Goal: Task Accomplishment & Management: Manage account settings

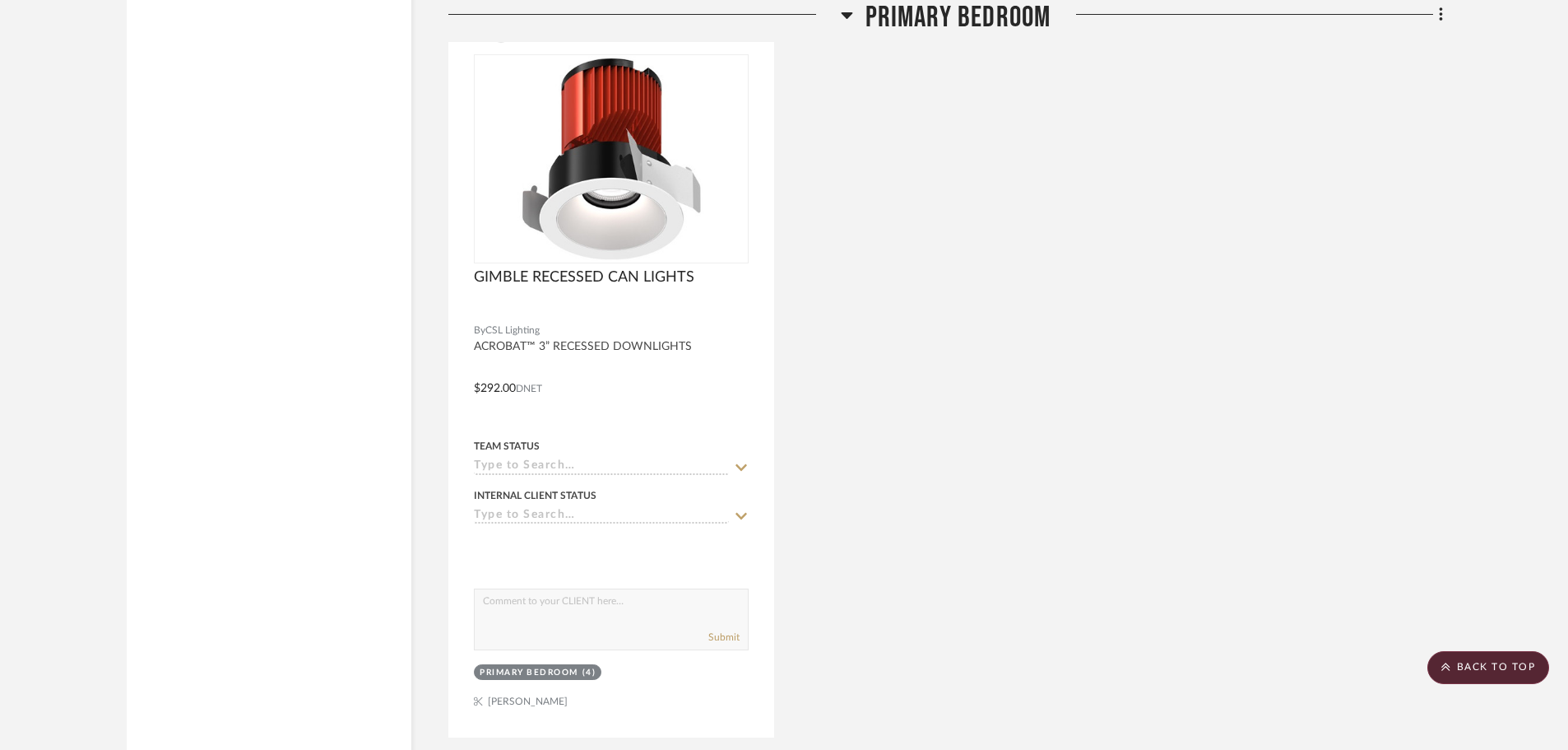
scroll to position [6258, 0]
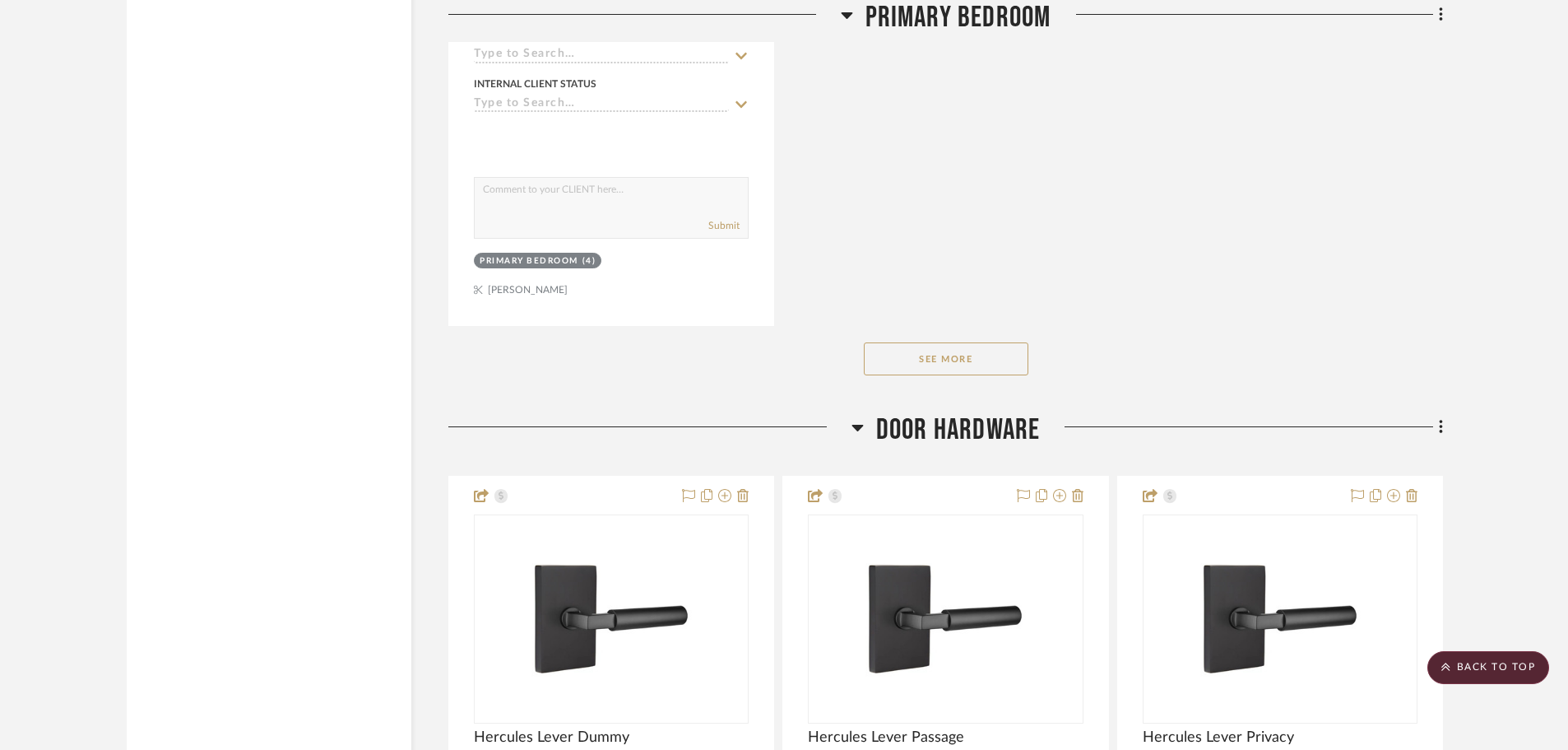
click at [977, 349] on button "See More" at bounding box center [946, 359] width 165 height 33
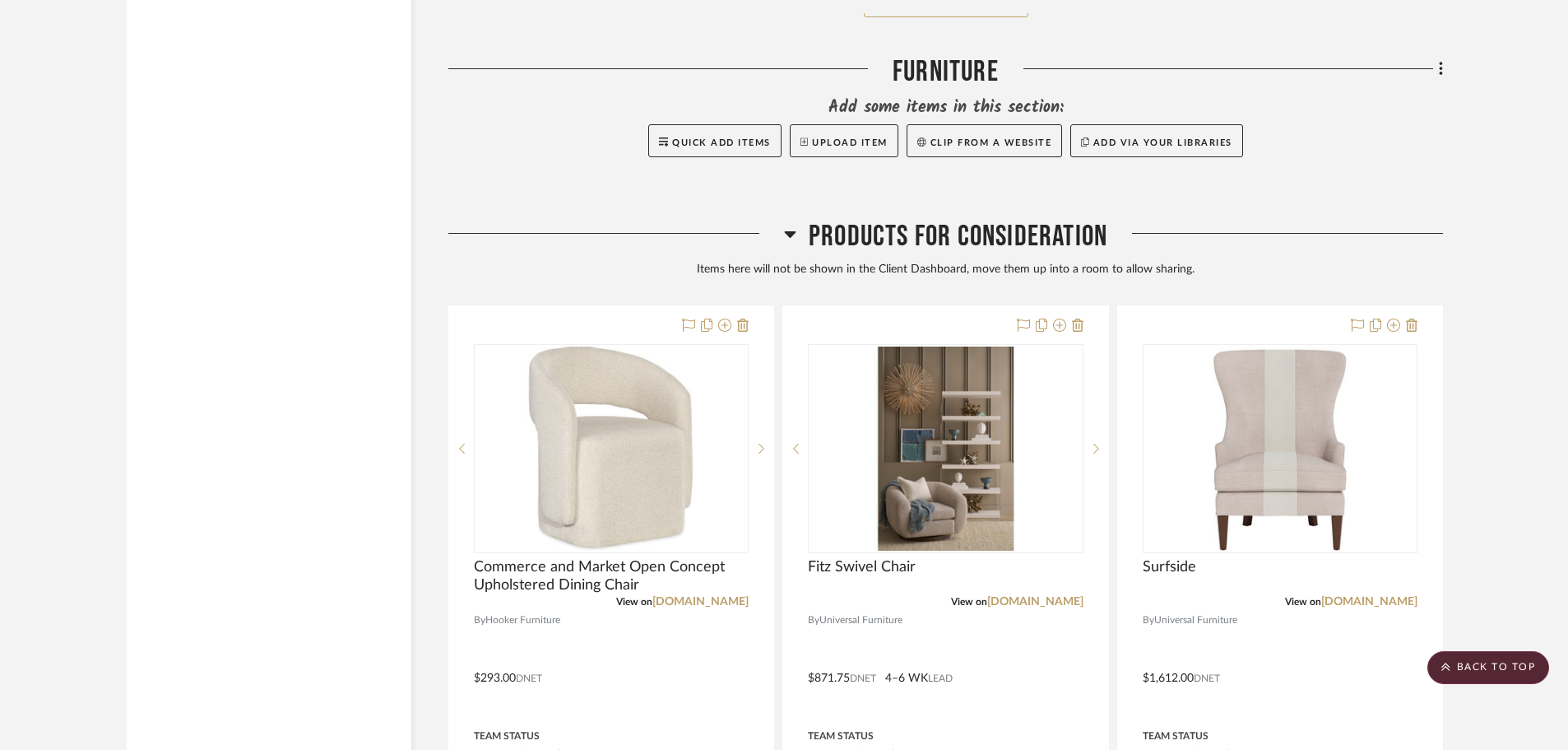
scroll to position [34420, 0]
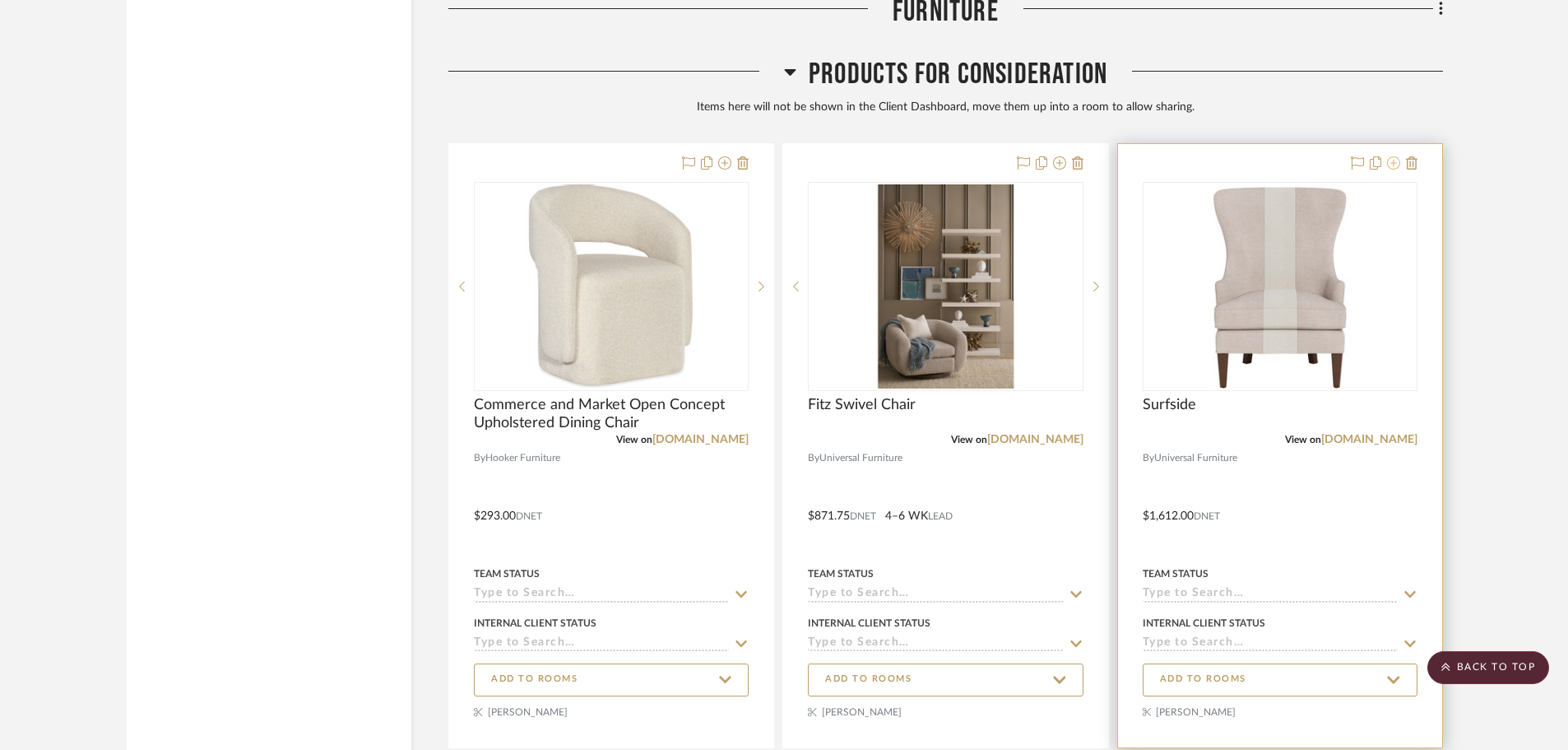
click at [1388, 163] on icon at bounding box center [1393, 163] width 13 height 13
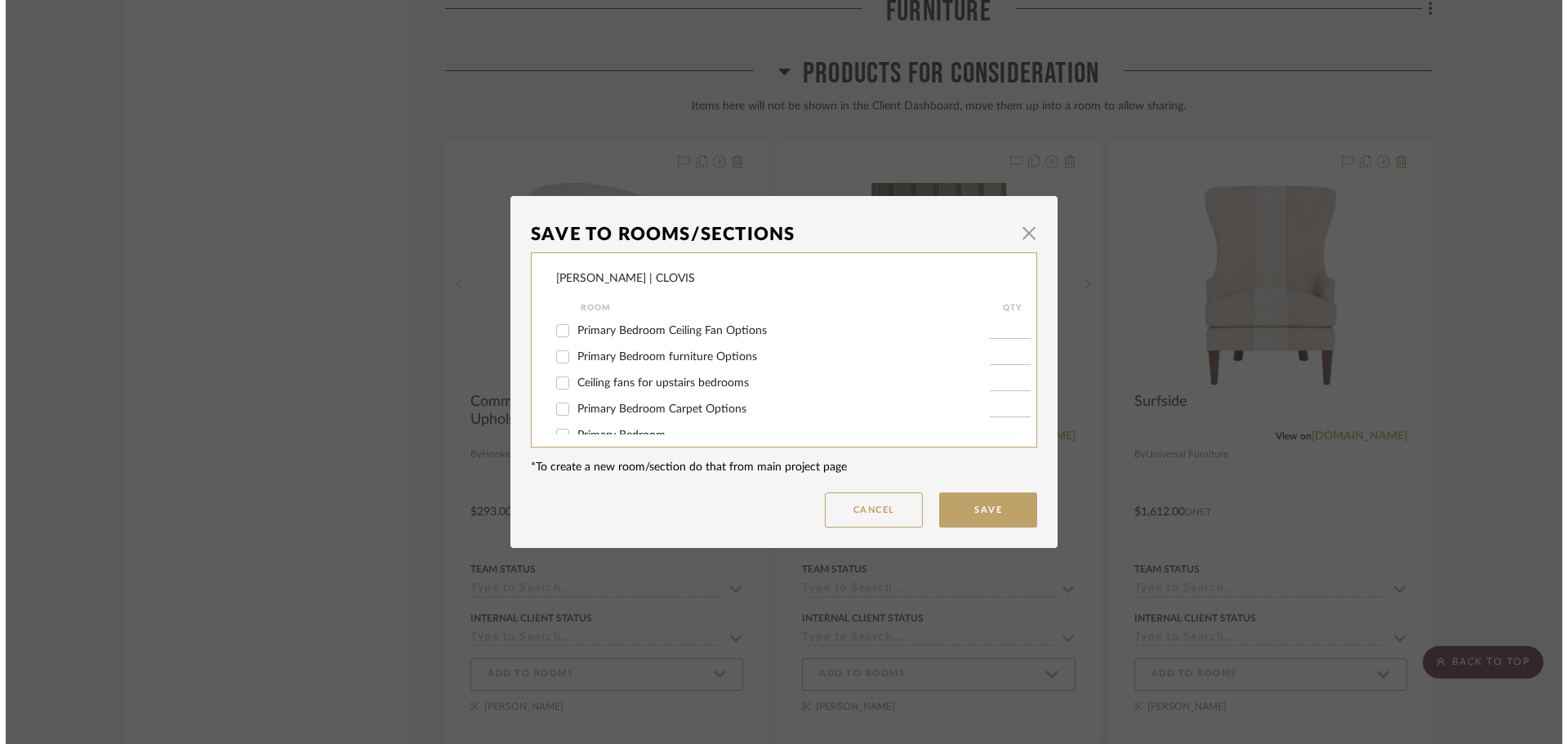
scroll to position [0, 0]
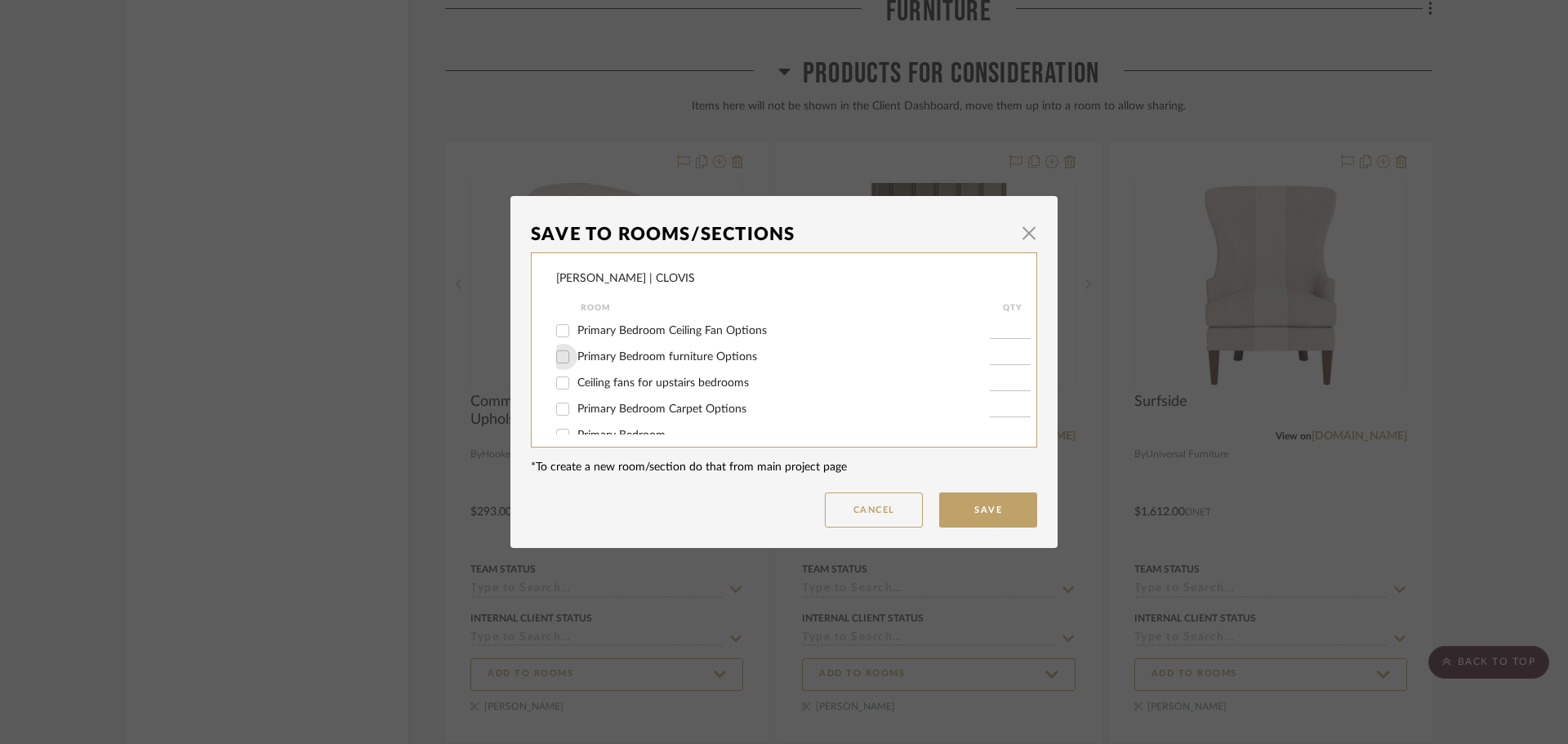
click at [561, 361] on input "Primary Bedroom furniture Options" at bounding box center [563, 357] width 26 height 26
checkbox input "true"
type input "1"
click at [945, 503] on button "Save" at bounding box center [988, 509] width 98 height 35
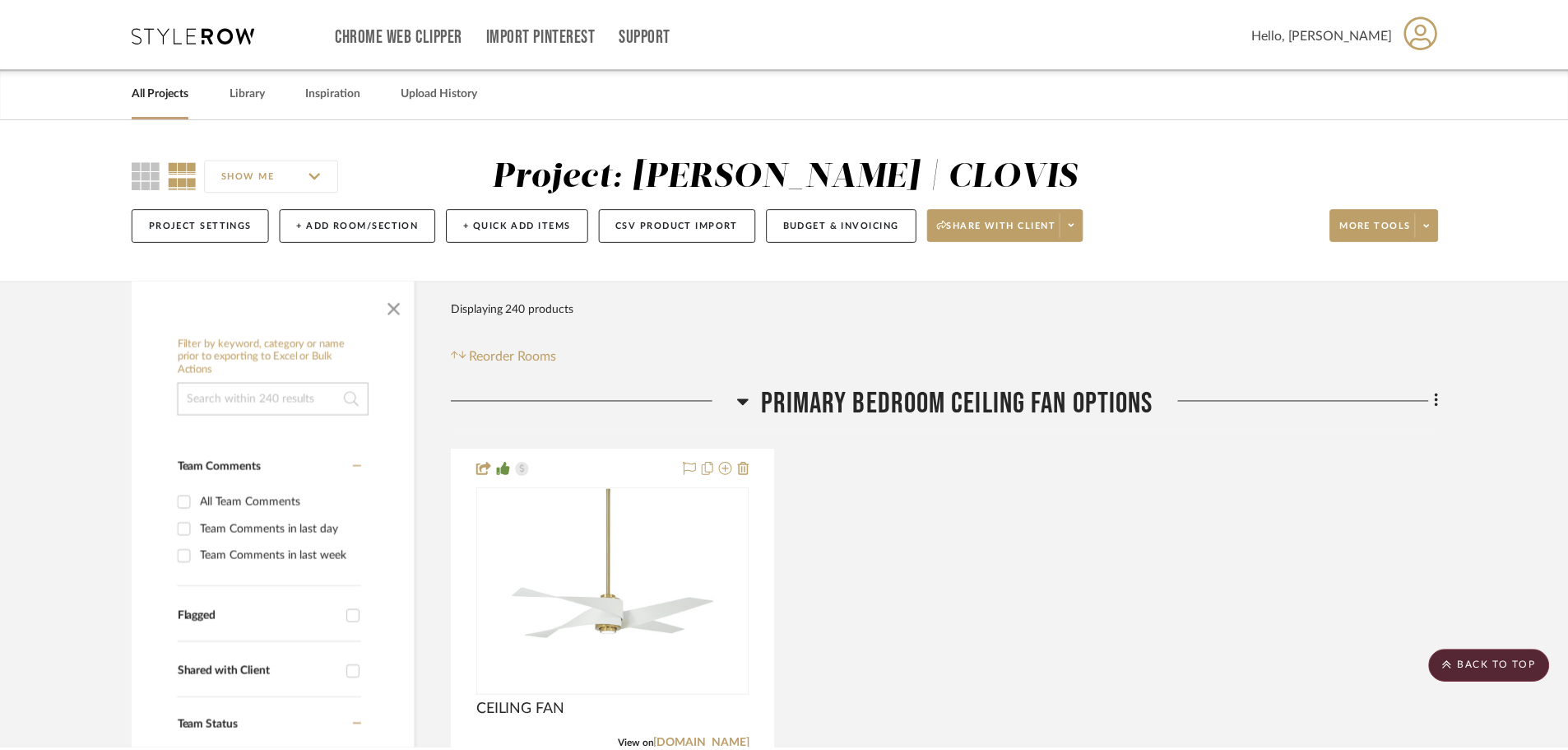
scroll to position [34420, 0]
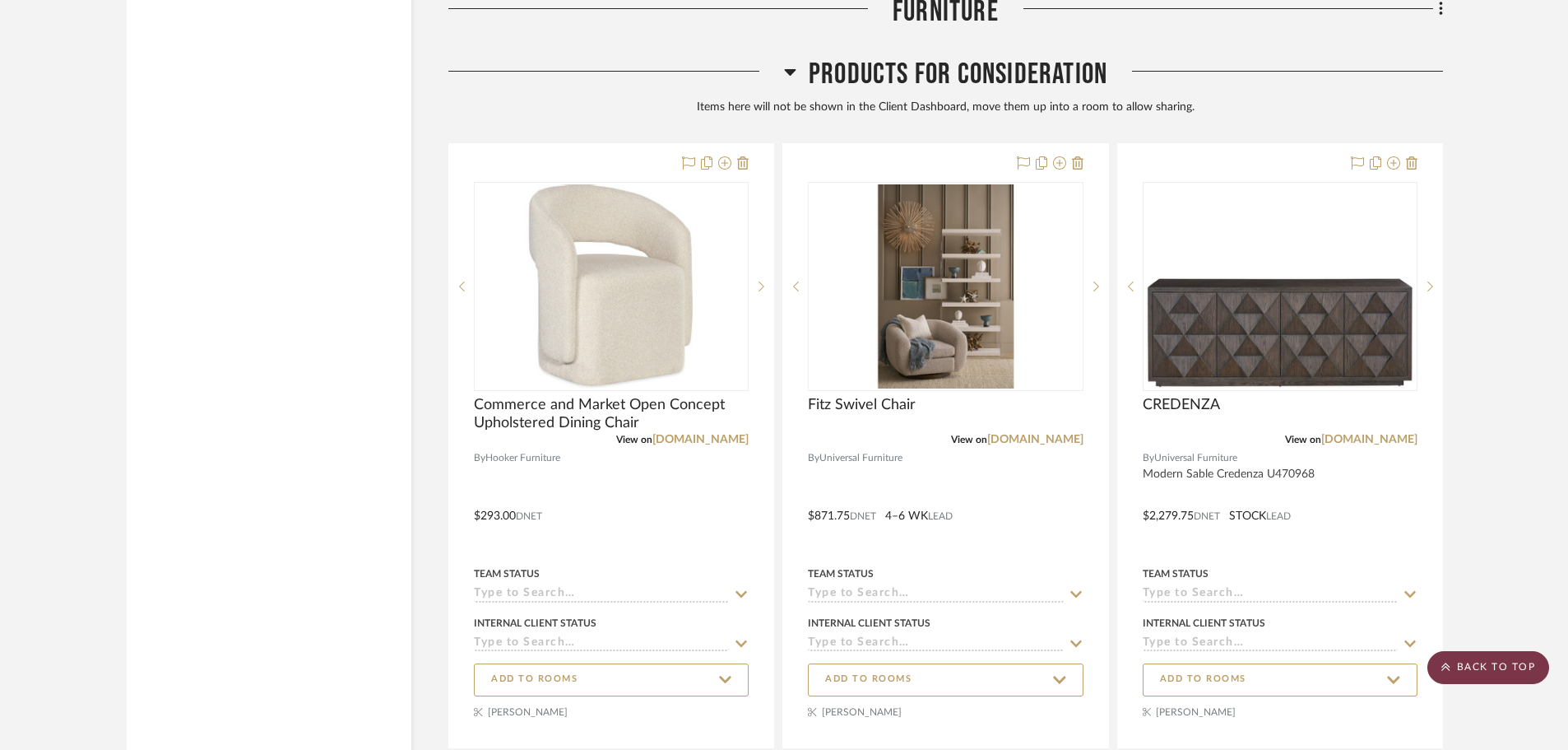
click at [1489, 668] on scroll-to-top-button "BACK TO TOP" at bounding box center [1488, 667] width 122 height 33
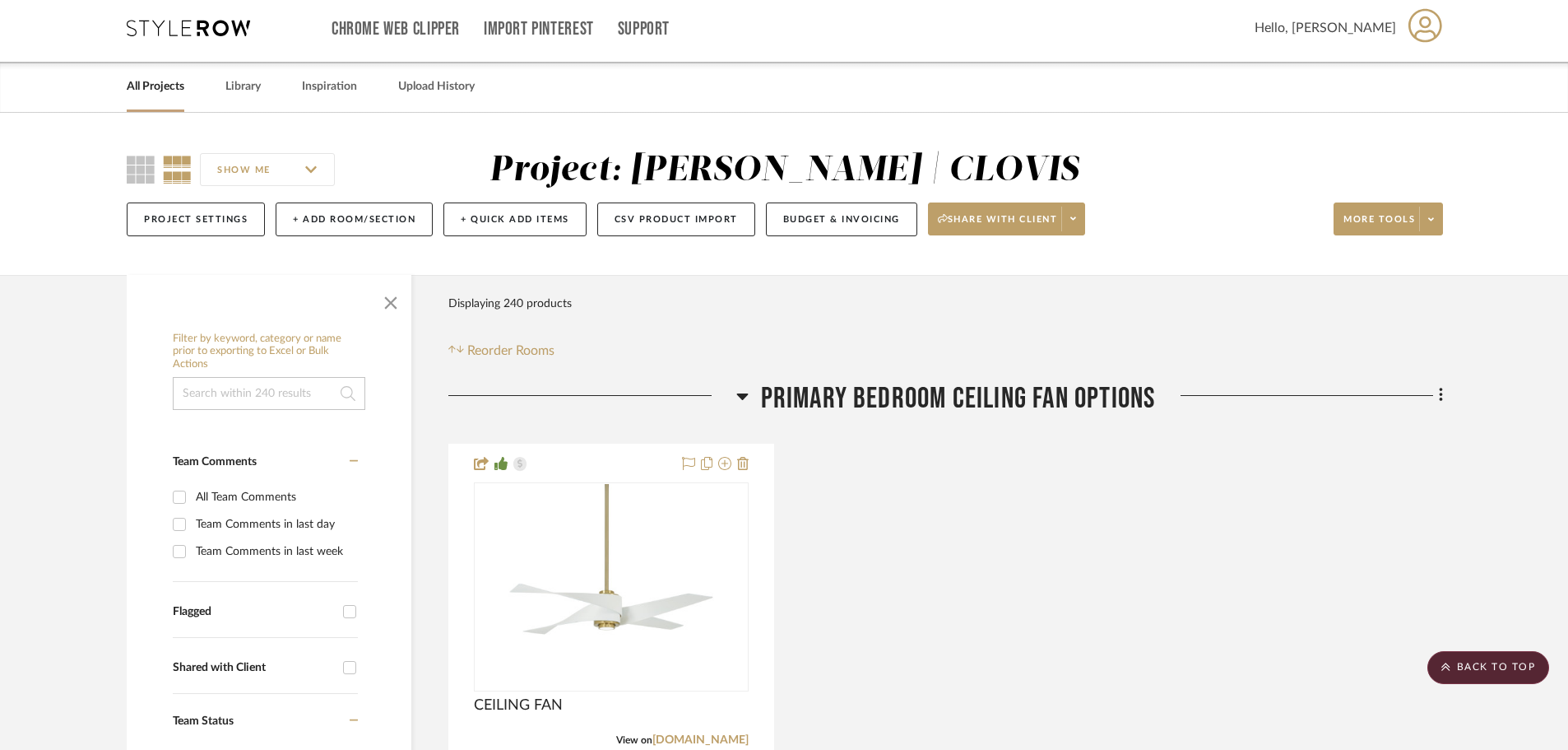
scroll to position [0, 0]
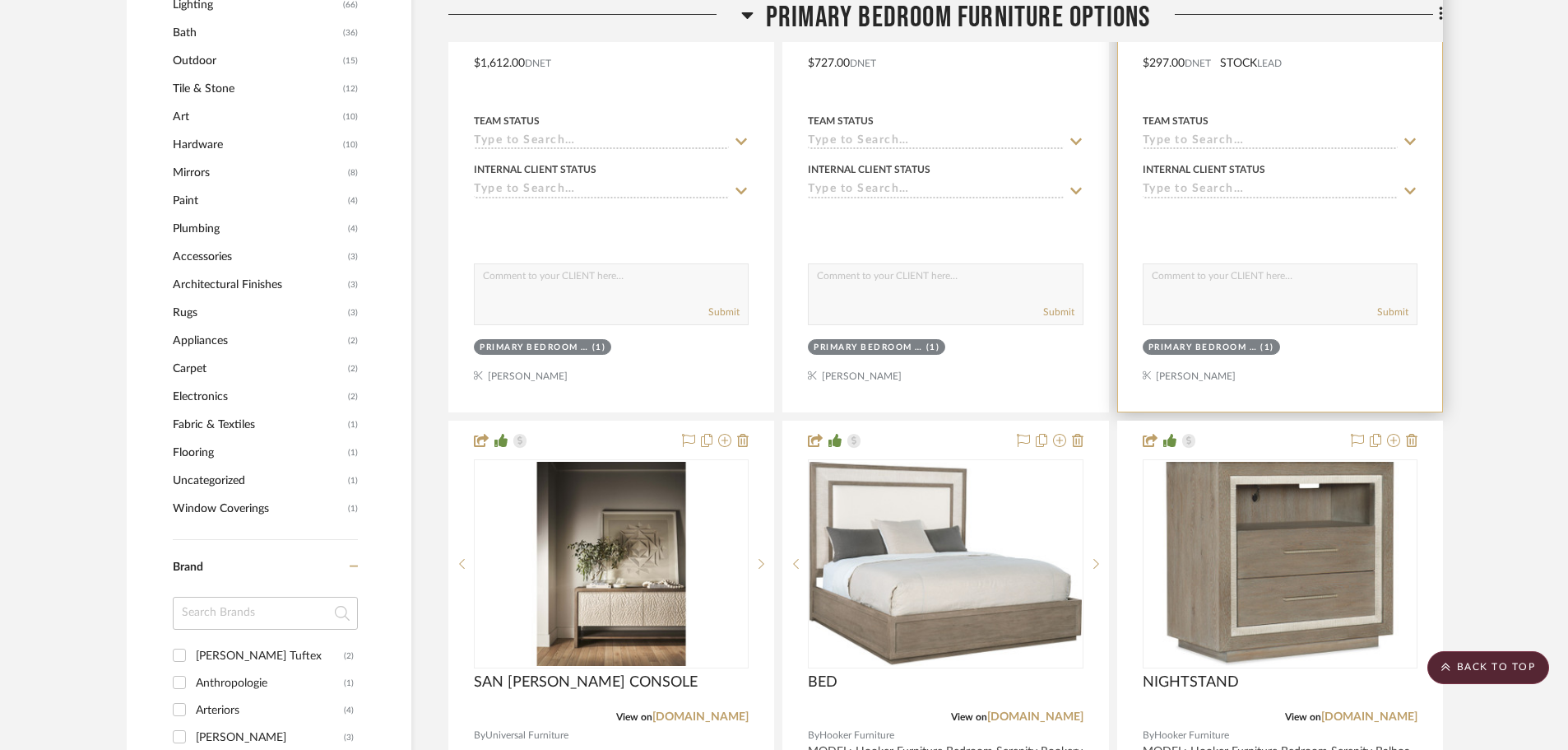
scroll to position [1071, 0]
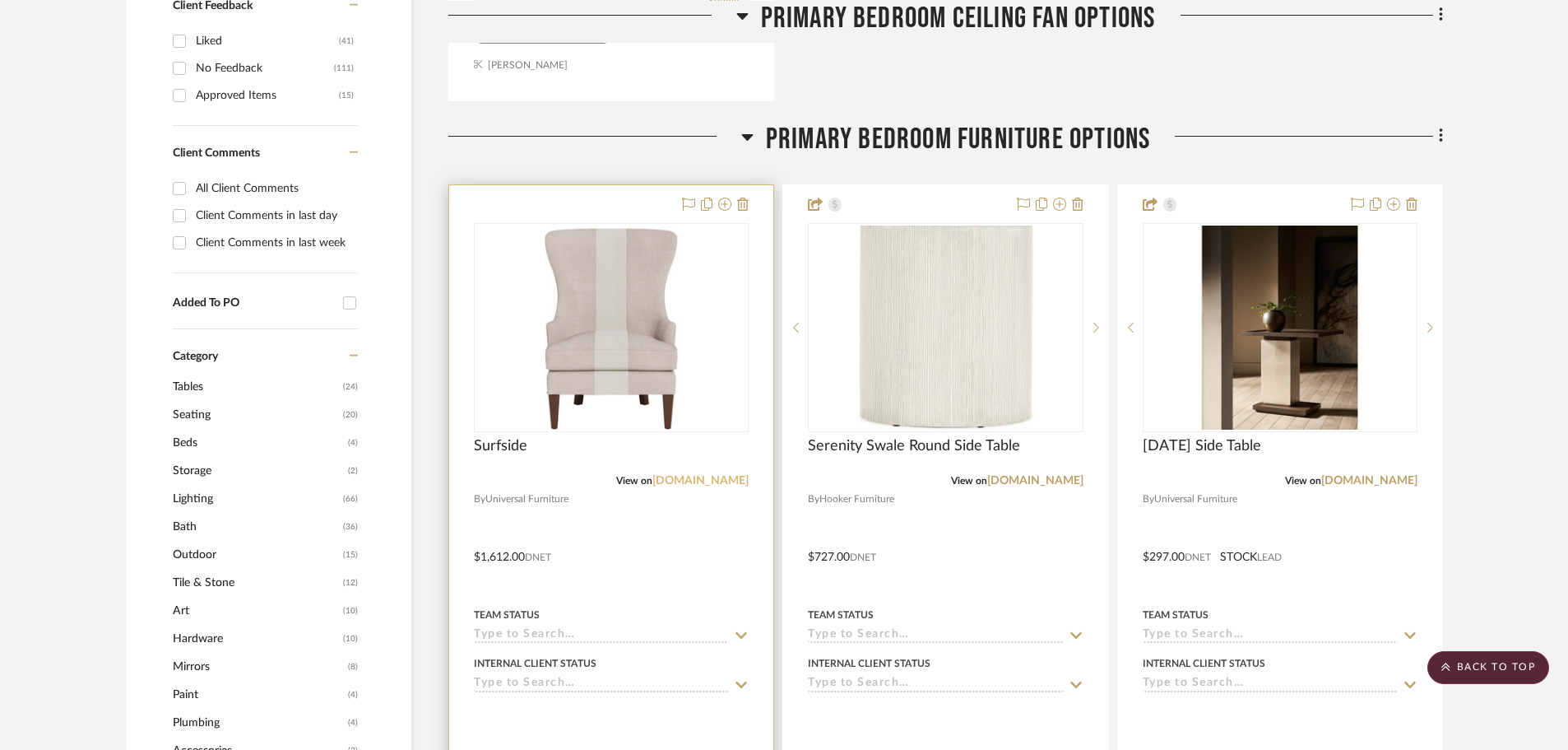
click at [659, 482] on link "[DOMAIN_NAME]" at bounding box center [701, 481] width 96 height 12
click at [669, 274] on img "0" at bounding box center [612, 328] width 271 height 204
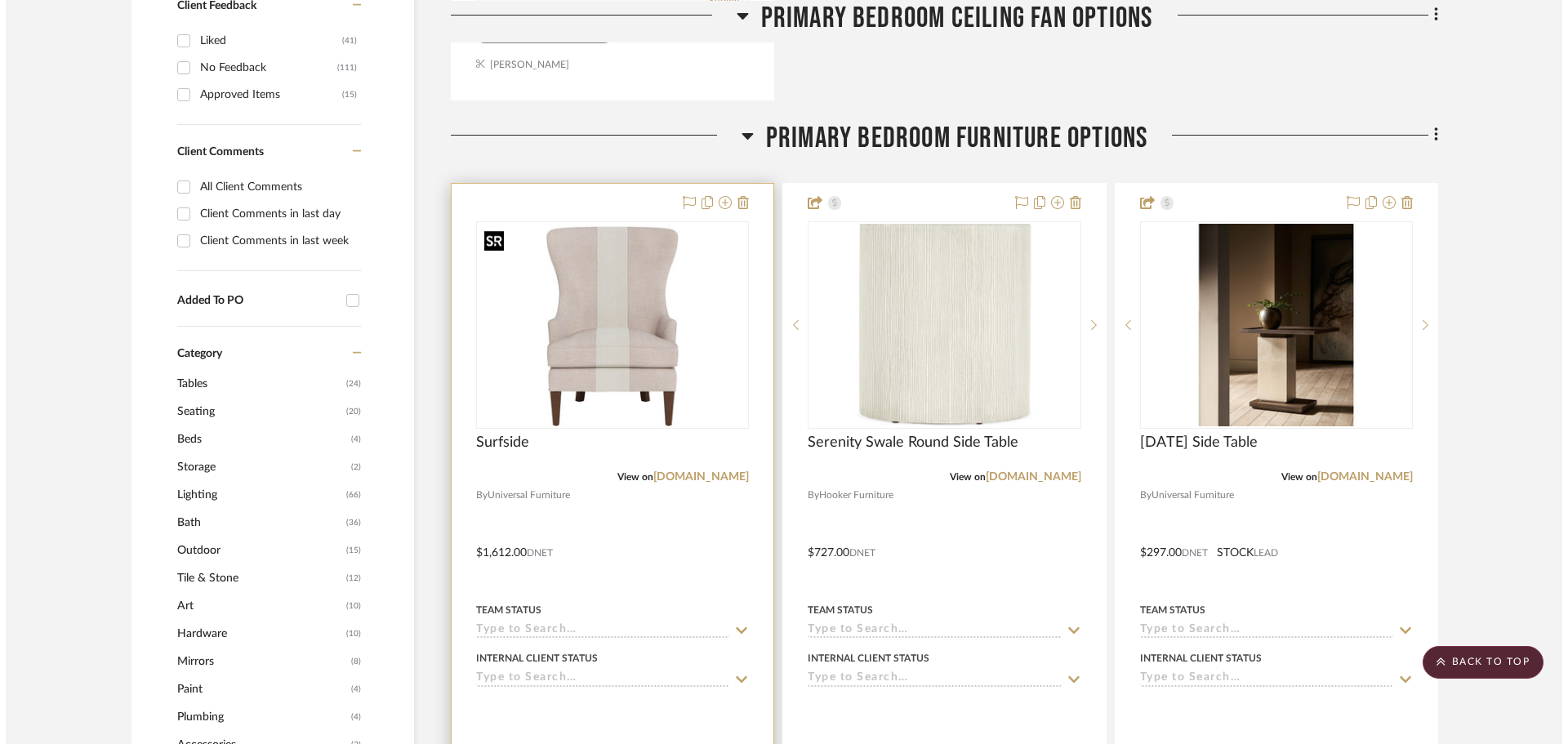
scroll to position [0, 0]
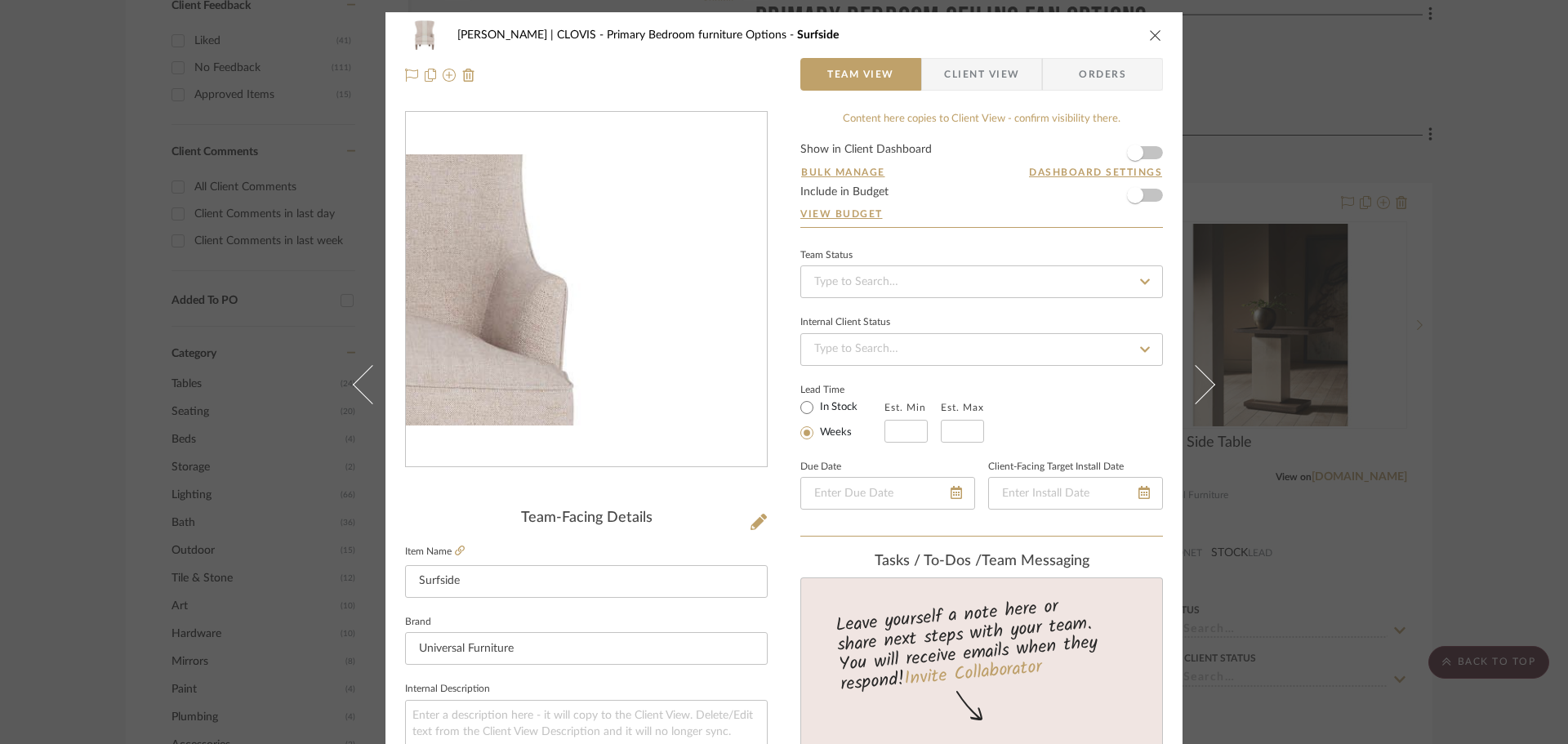
click at [673, 287] on img "0" at bounding box center [586, 290] width 361 height 271
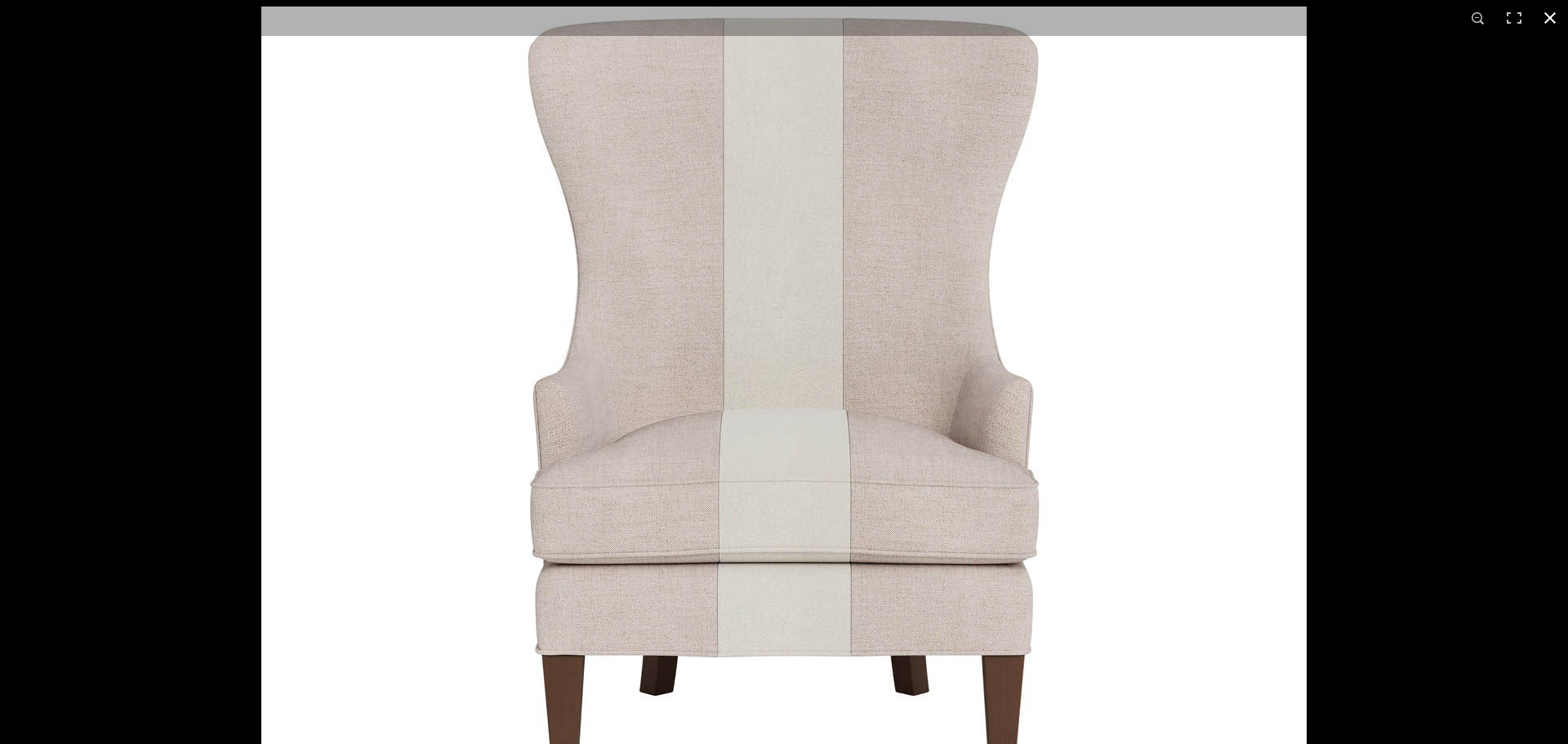
click at [1561, 18] on button at bounding box center [1550, 18] width 36 height 36
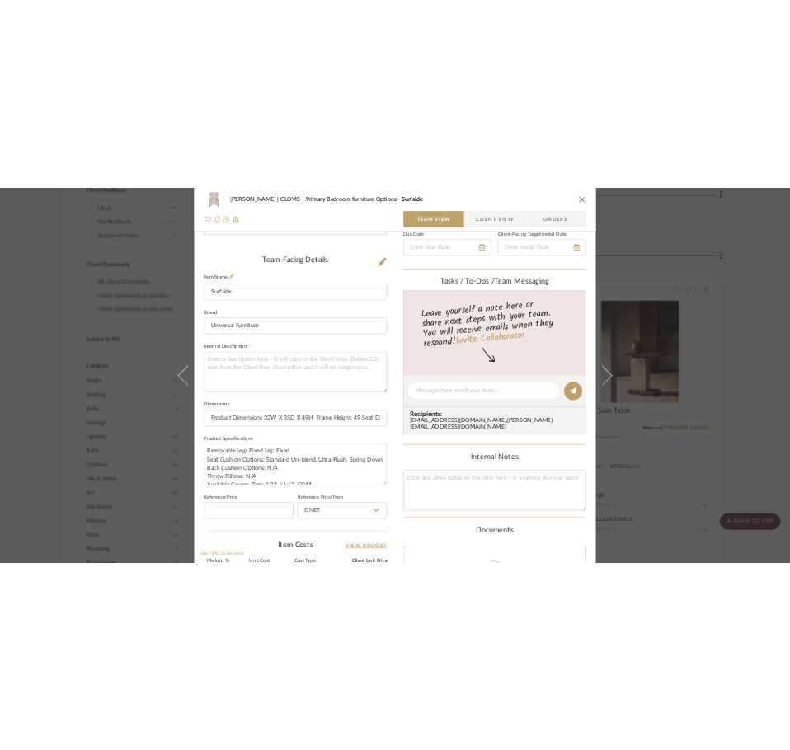
scroll to position [412, 0]
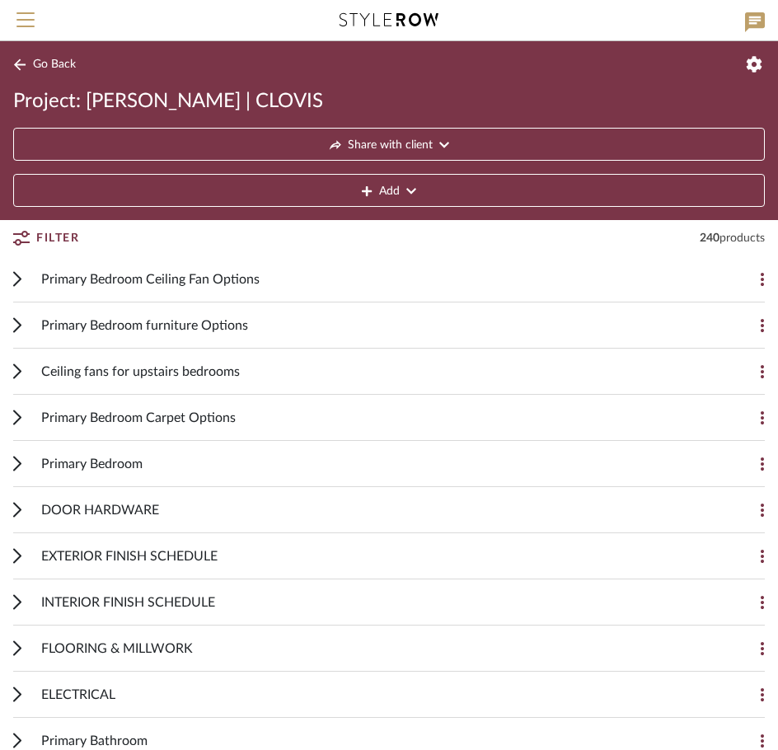
click at [36, 326] on div "Primary Bedroom furniture Options Add Item" at bounding box center [389, 326] width 752 height 46
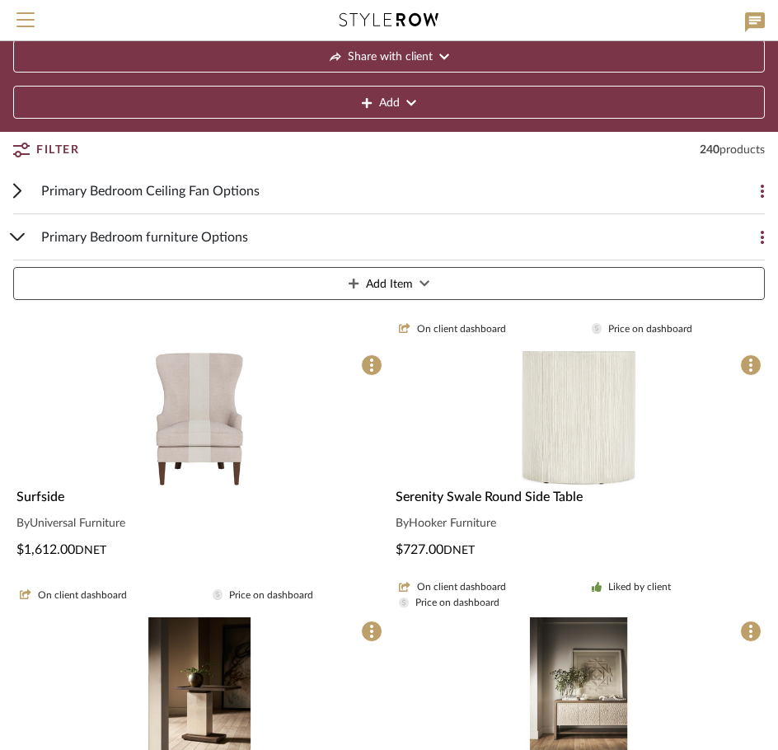
scroll to position [247, 0]
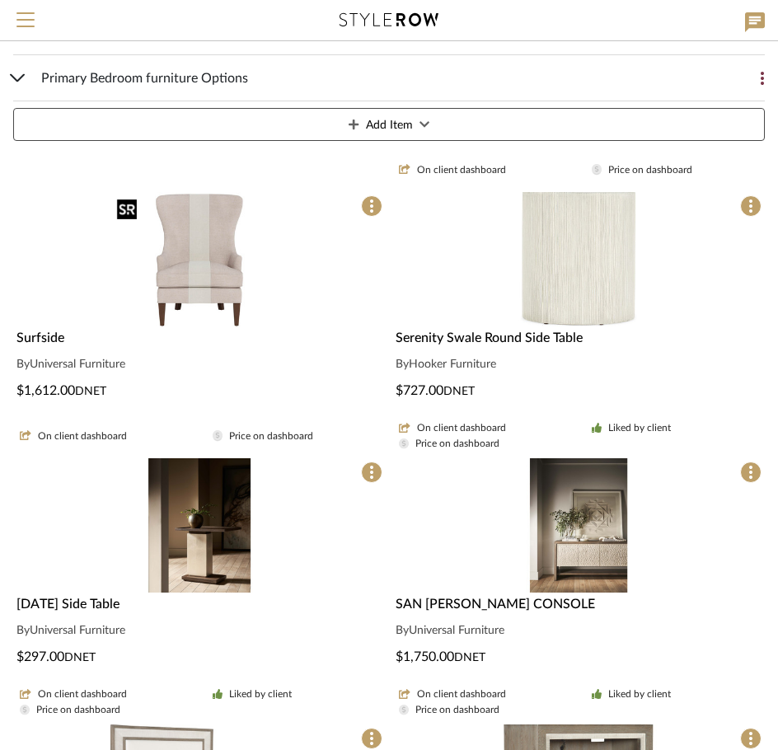
click at [0, 0] on img at bounding box center [0, 0] width 0 height 0
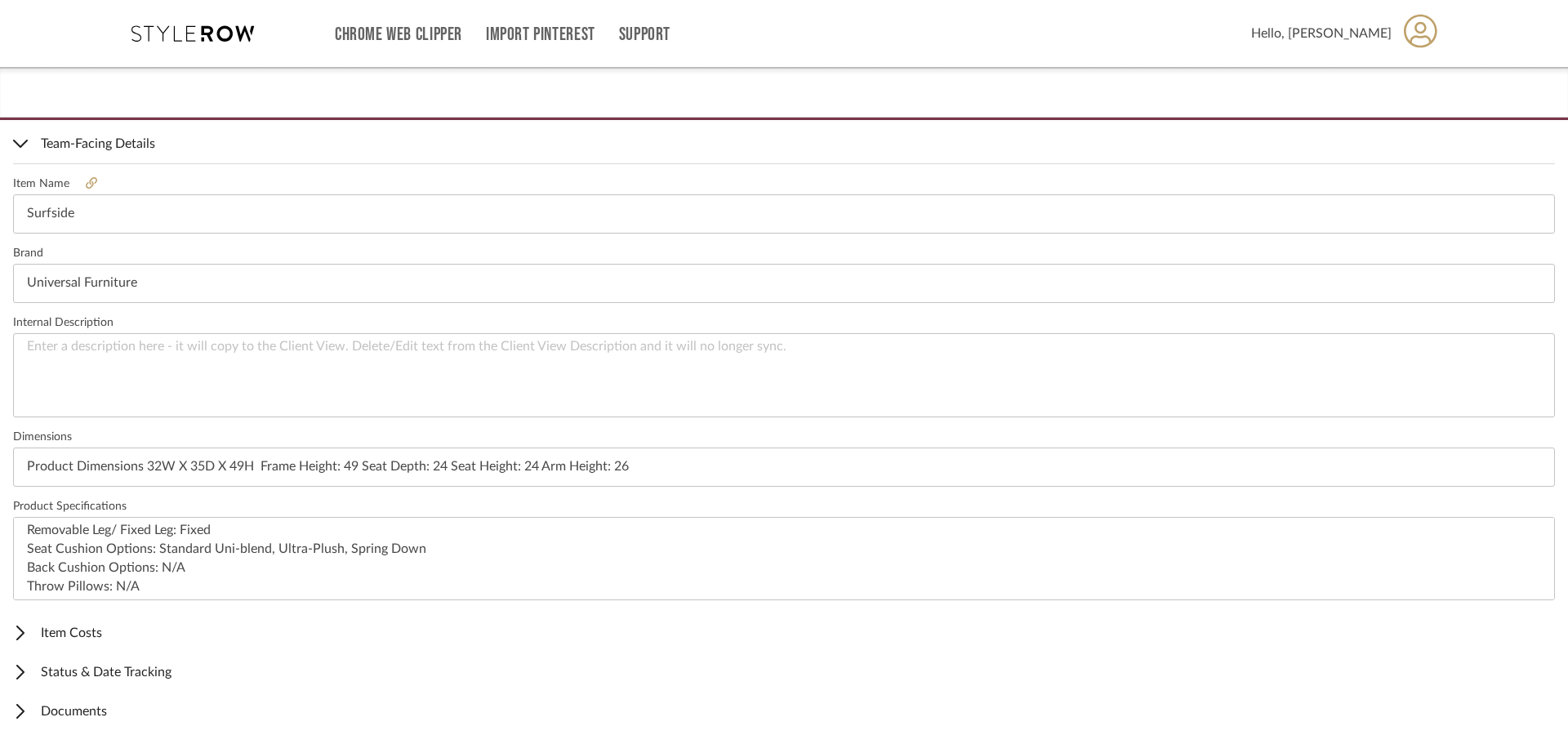
scroll to position [414, 0]
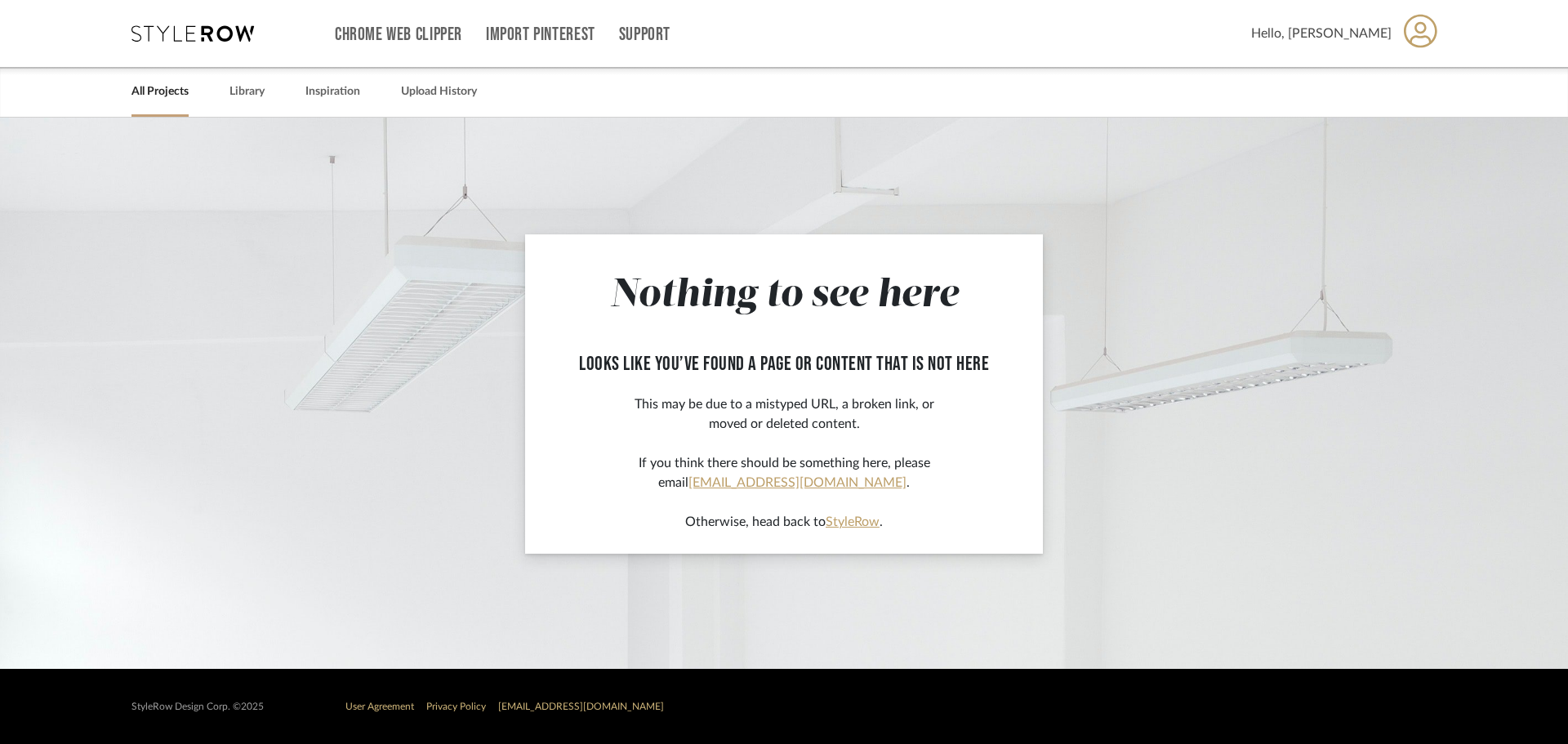
click at [171, 88] on link "All Projects" at bounding box center [160, 92] width 57 height 22
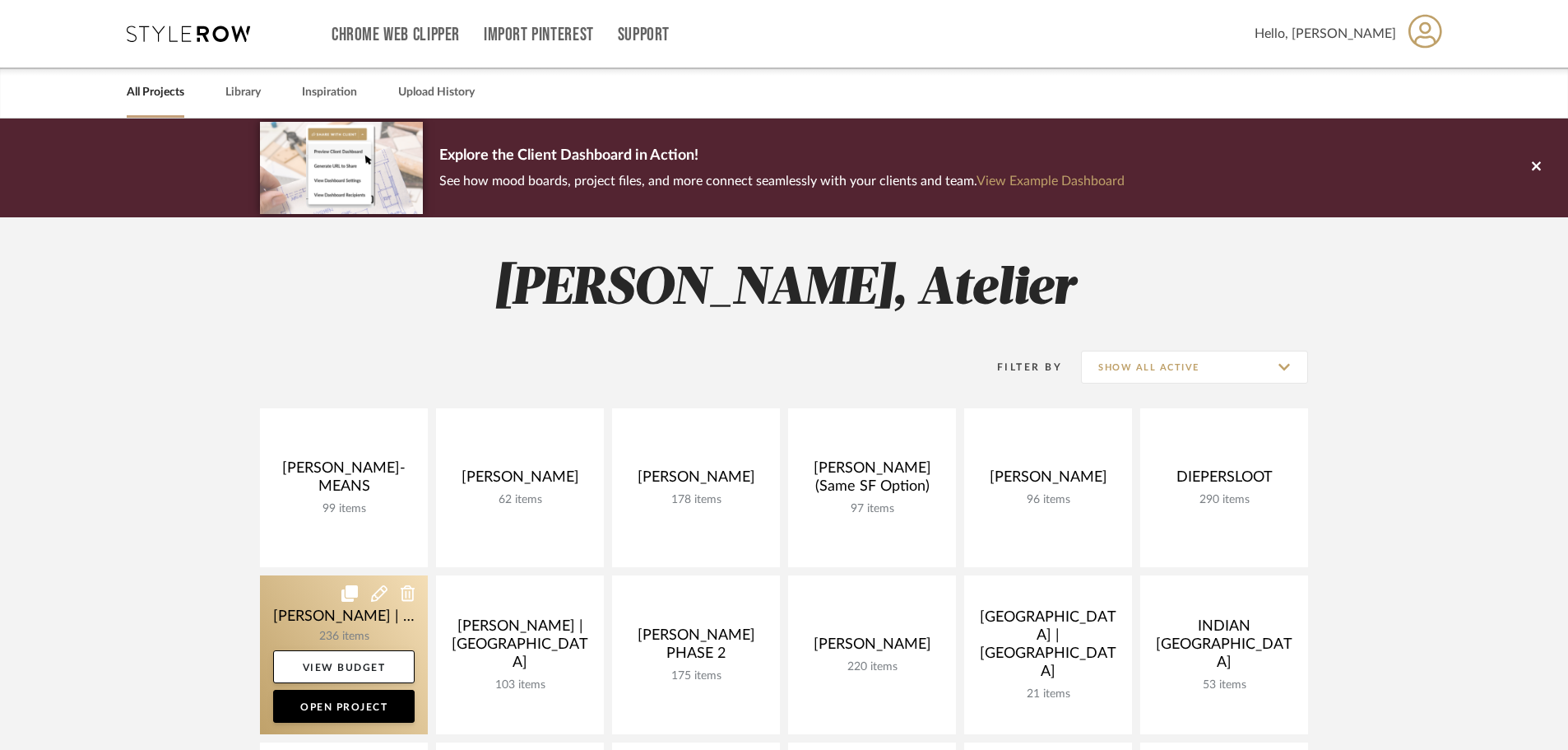
click at [326, 628] on link at bounding box center [344, 654] width 168 height 159
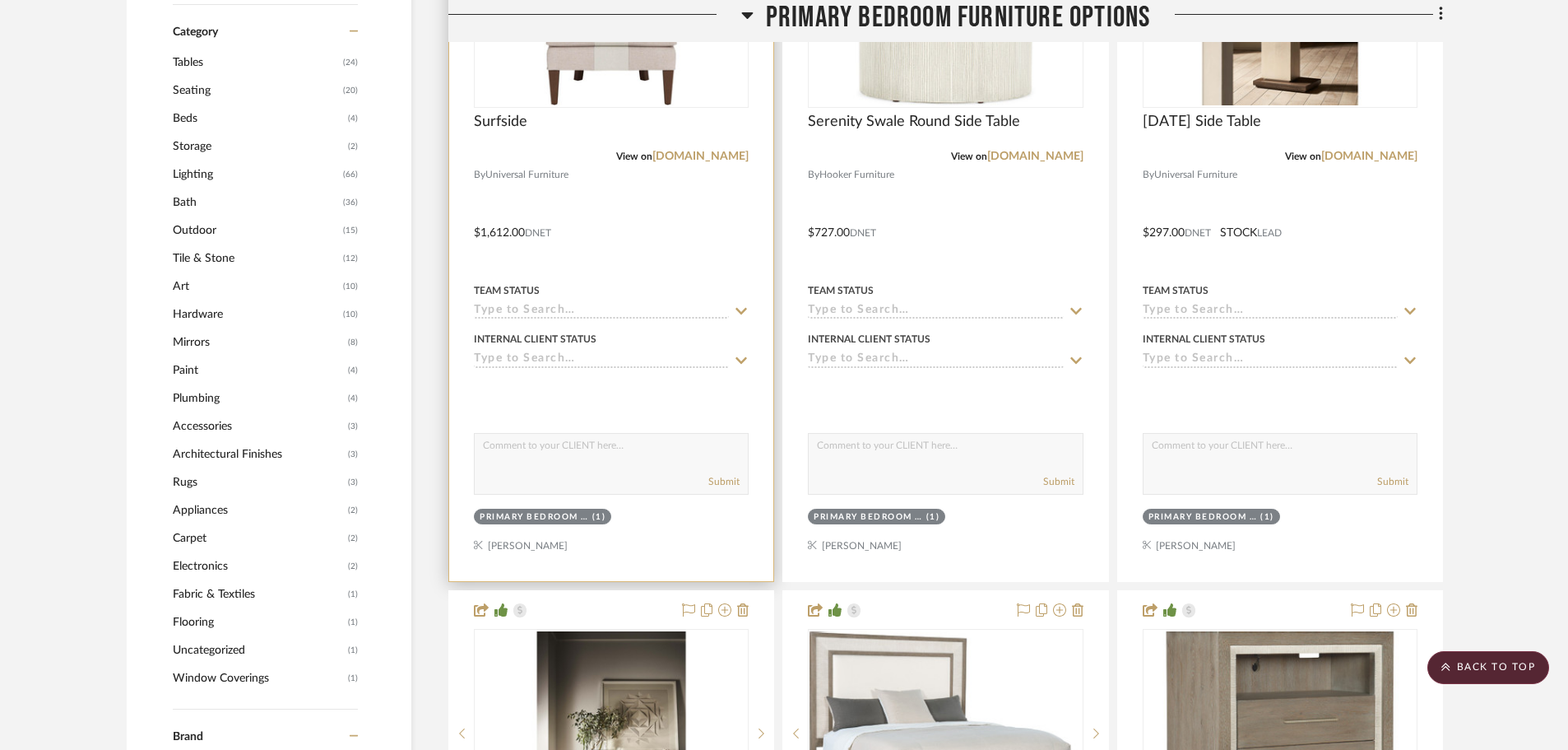
scroll to position [1317, 0]
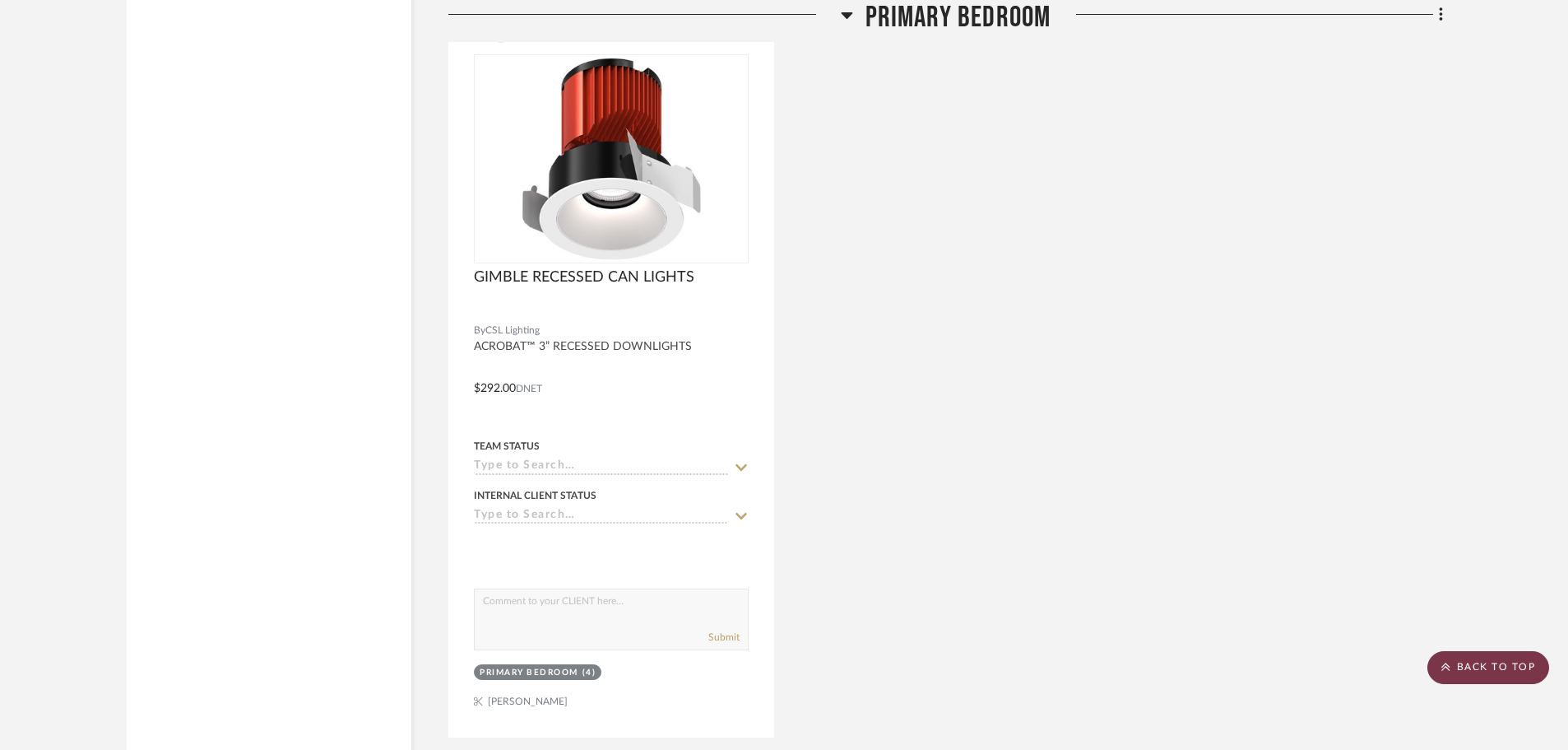
click at [1535, 672] on scroll-to-top-button "BACK TO TOP" at bounding box center [1488, 667] width 122 height 33
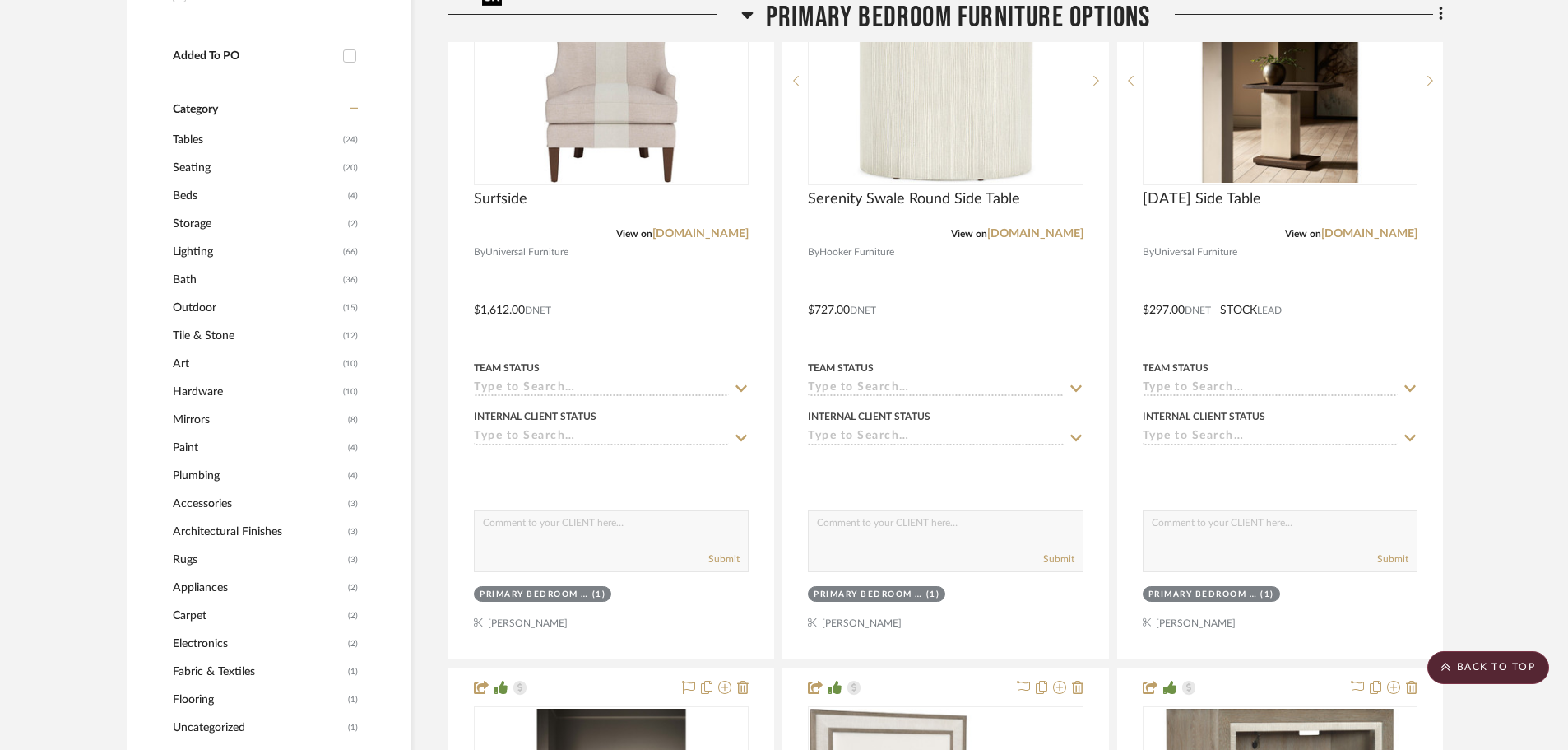
scroll to position [988, 0]
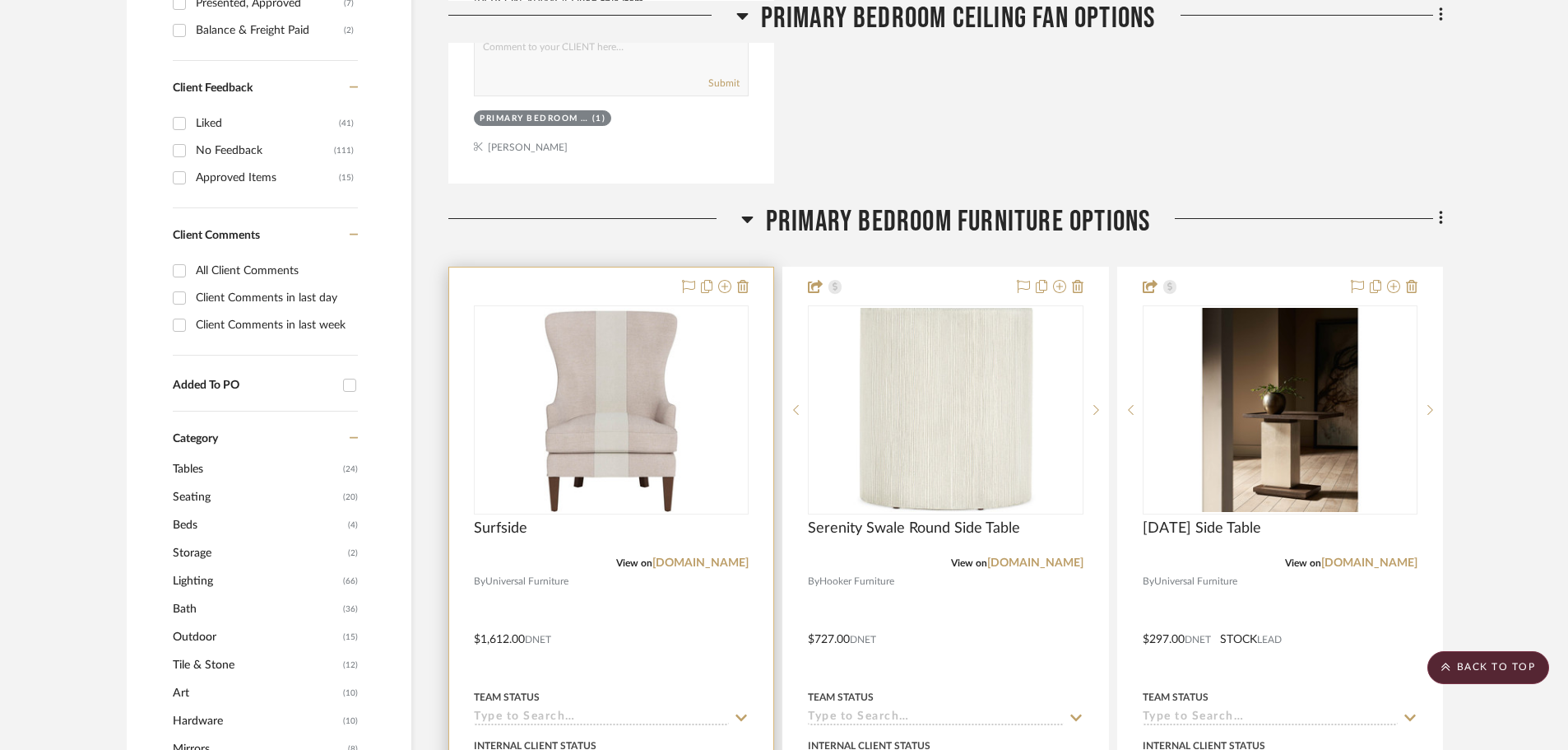
click at [607, 433] on img "0" at bounding box center [612, 409] width 271 height 204
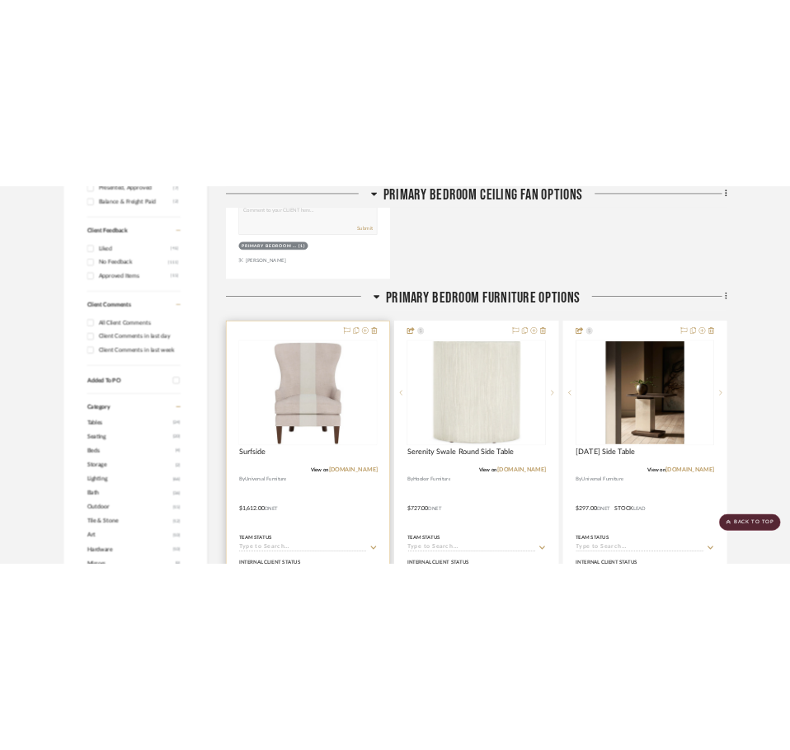
scroll to position [0, 0]
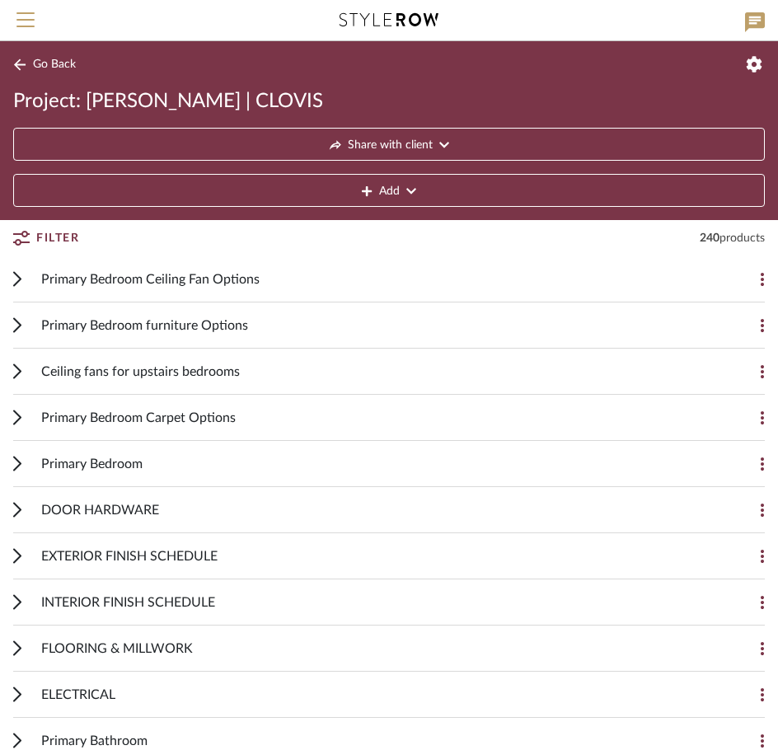
click at [227, 318] on span "Primary Bedroom furniture Options" at bounding box center [144, 326] width 207 height 20
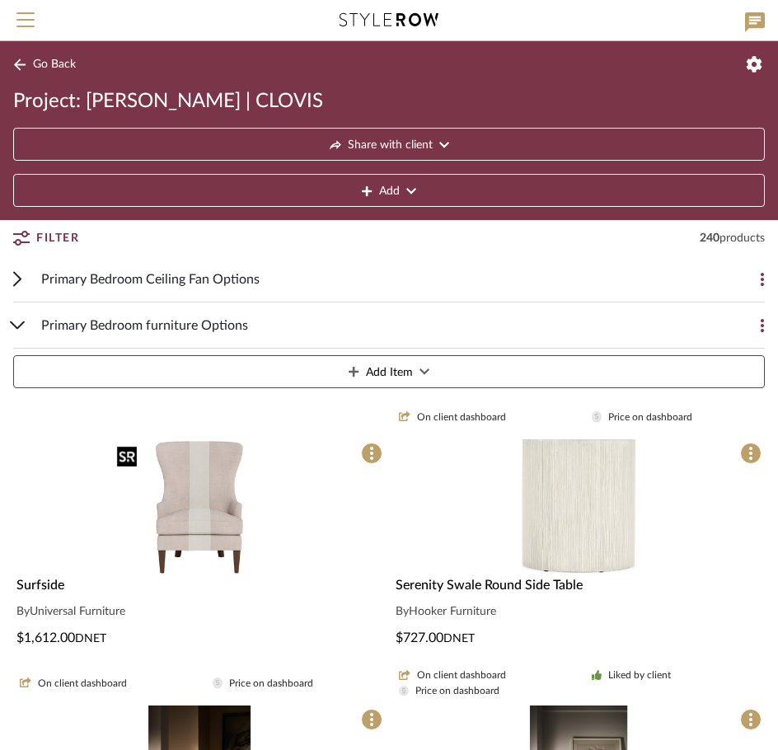
click at [0, 0] on img at bounding box center [0, 0] width 0 height 0
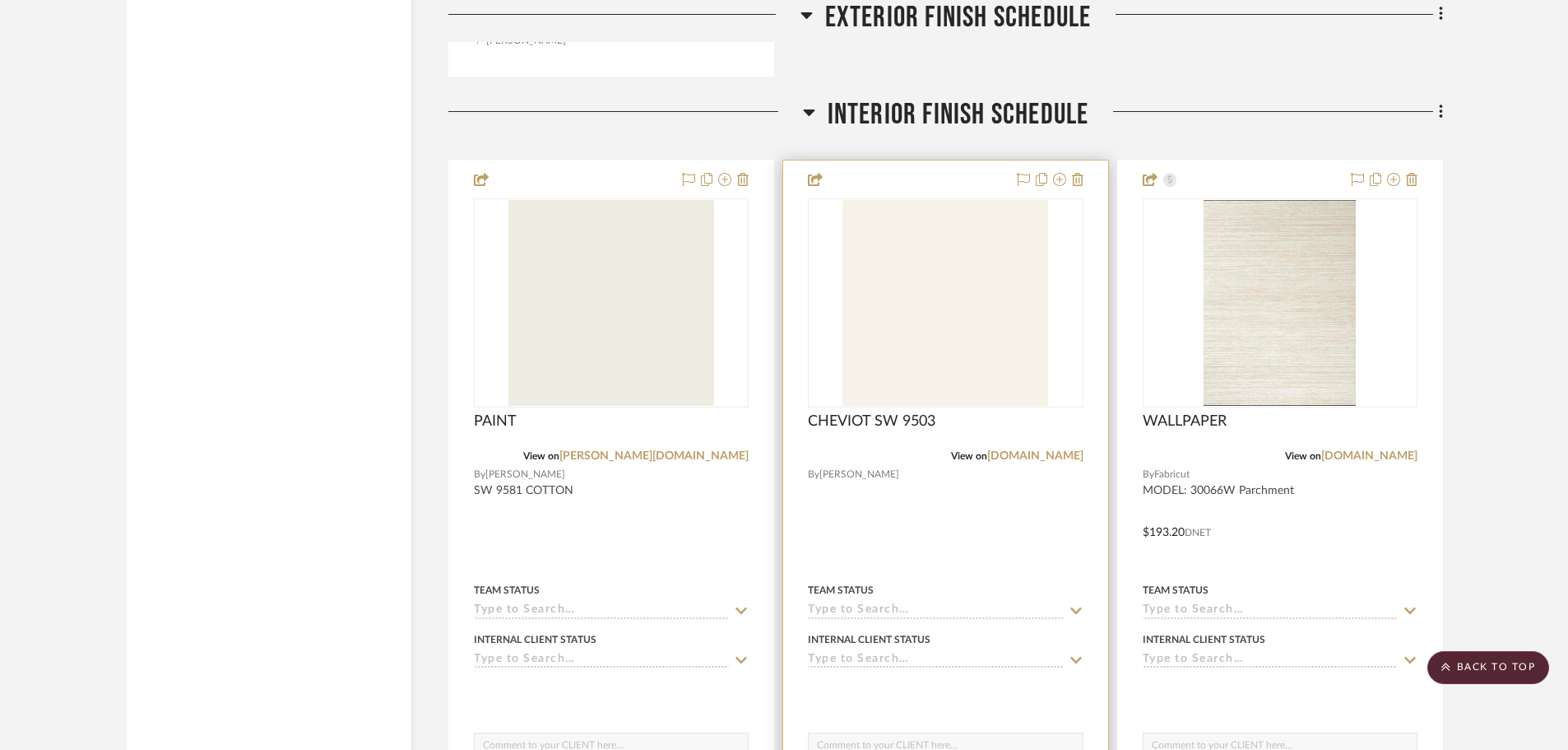
scroll to position [9798, 0]
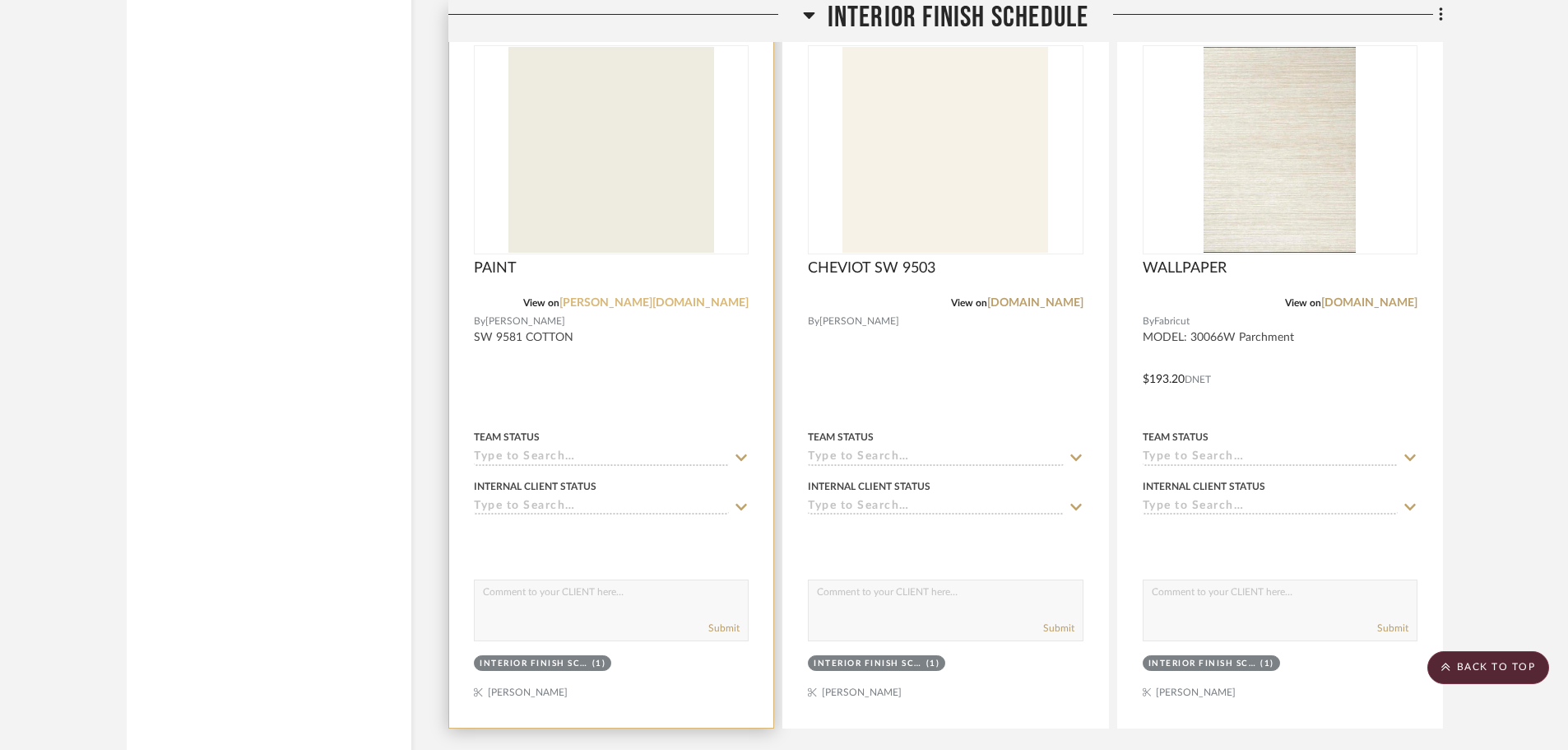
click at [735, 308] on link "[PERSON_NAME][DOMAIN_NAME]" at bounding box center [655, 304] width 190 height 12
